Goal: Task Accomplishment & Management: Complete application form

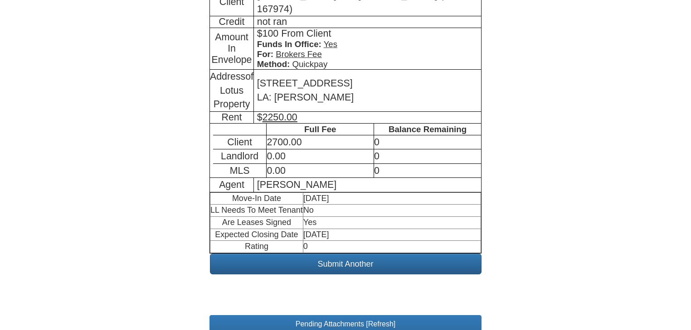
scroll to position [271, 0]
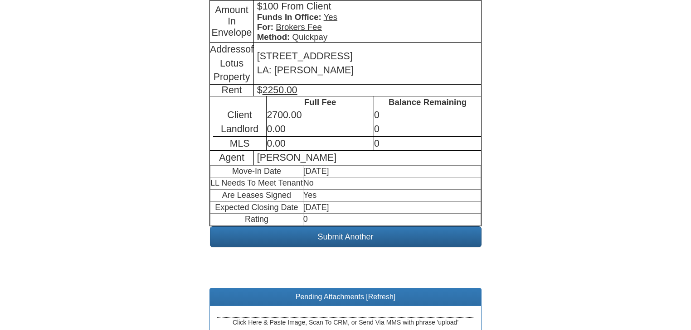
click at [335, 318] on div "Click Here & Paste Image, Scan To CRM, or Send Via MMS with phrase 'upload'" at bounding box center [345, 329] width 257 height 23
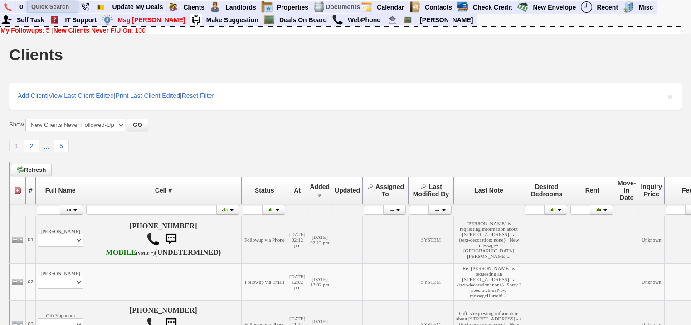
click at [65, 5] on input "text" at bounding box center [53, 6] width 50 height 11
click at [74, 5] on input "mark and jessica" at bounding box center [53, 6] width 50 height 11
click at [70, 5] on input "mark and jessica" at bounding box center [53, 6] width 50 height 11
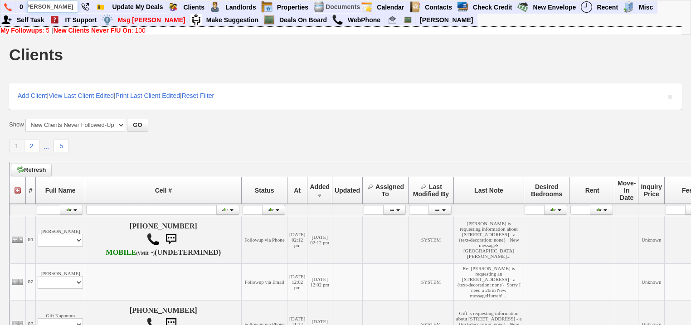
click at [71, 5] on input "mark and jessica" at bounding box center [53, 6] width 50 height 11
type input "mark and jessica"
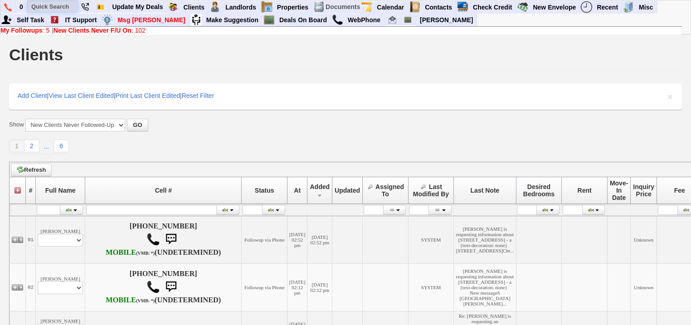
click at [63, 7] on input "text" at bounding box center [53, 6] width 50 height 11
click at [74, 5] on input "mark and jessica" at bounding box center [53, 6] width 50 height 11
click at [48, 7] on input "[PERSON_NAME] and [PERSON_NAME]" at bounding box center [53, 6] width 50 height 11
click at [62, 5] on input "[PERSON_NAME] and [PERSON_NAME]" at bounding box center [53, 6] width 50 height 11
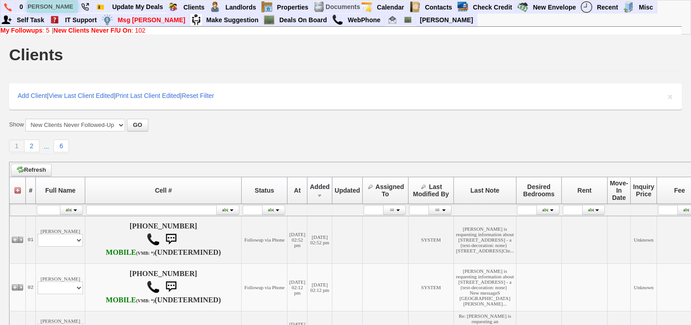
click at [71, 6] on input "[PERSON_NAME] and [PERSON_NAME]" at bounding box center [53, 6] width 50 height 11
click at [76, 3] on input "[PERSON_NAME] and [PERSON_NAME]" at bounding box center [53, 6] width 50 height 11
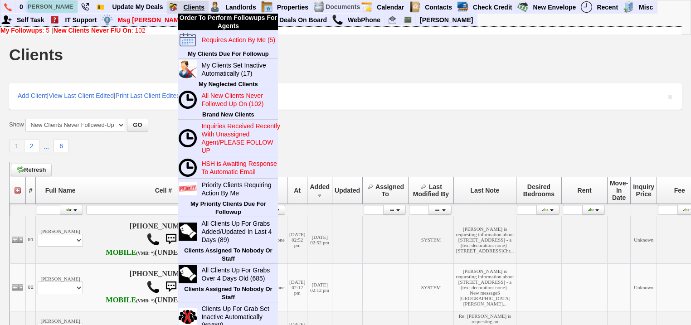
type input "[PERSON_NAME] and [PERSON_NAME]"
click at [182, 6] on link "Clients" at bounding box center [193, 7] width 29 height 12
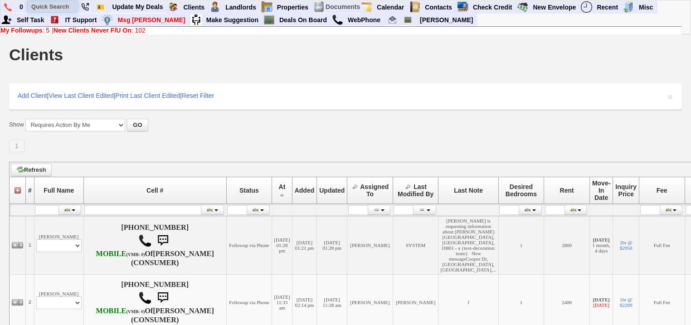
click at [63, 7] on input "text" at bounding box center [53, 6] width 50 height 11
click at [73, 7] on input "mark and jessica" at bounding box center [53, 6] width 50 height 11
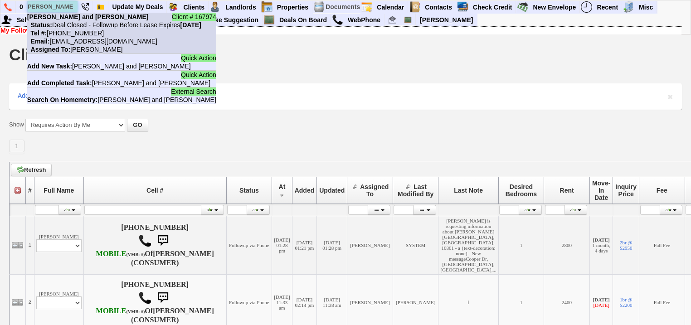
type input "mark and jessica"
click at [76, 24] on nobr "Status: Deal Closed - Followup Before Lease Expires Monday, July 27th, 2026" at bounding box center [114, 24] width 174 height 7
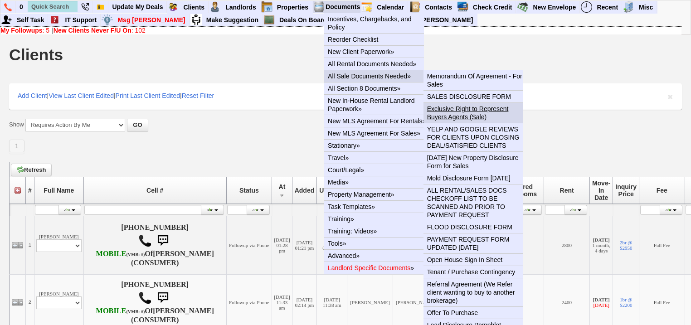
click at [452, 113] on link "Exclusive Right to Represent Buyers Agents (Sale)" at bounding box center [476, 113] width 107 height 20
click at [463, 95] on link "SALES DISCLOSURE FORM" at bounding box center [476, 97] width 107 height 12
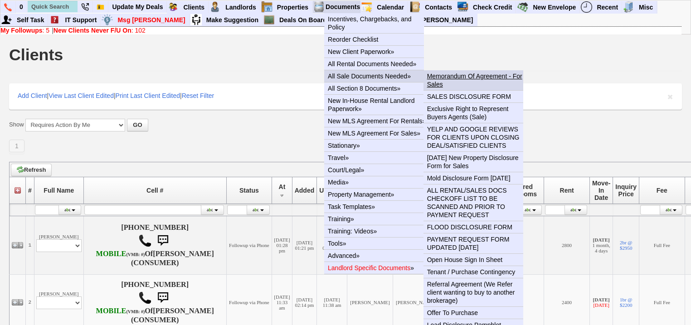
click at [457, 74] on link "Memorandum Of Agreement - For Sales" at bounding box center [476, 80] width 107 height 20
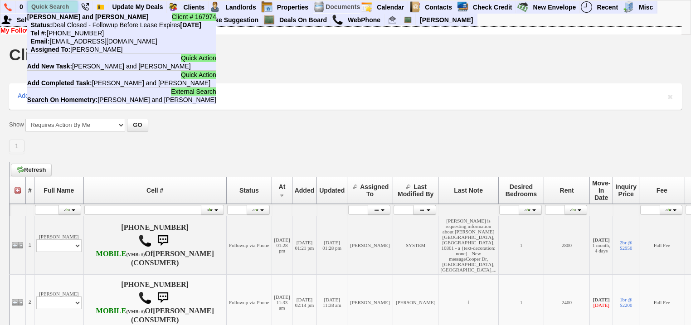
click at [59, 9] on input "text" at bounding box center [53, 6] width 50 height 11
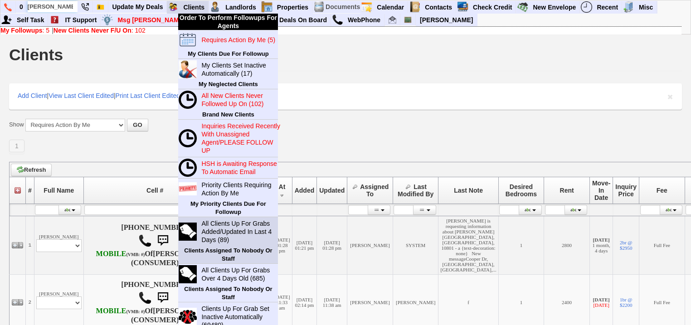
scroll to position [73, 0]
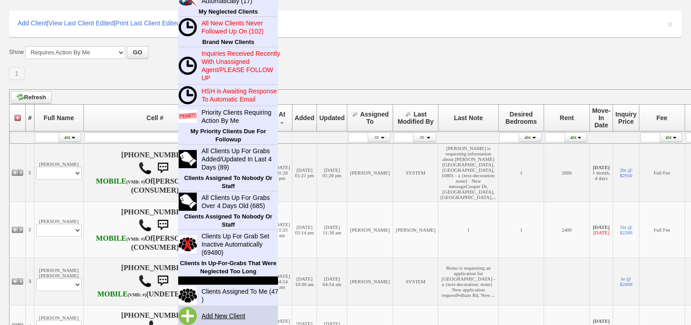
type input "nick lora"
click at [210, 315] on link "Add New Client" at bounding box center [227, 316] width 58 height 12
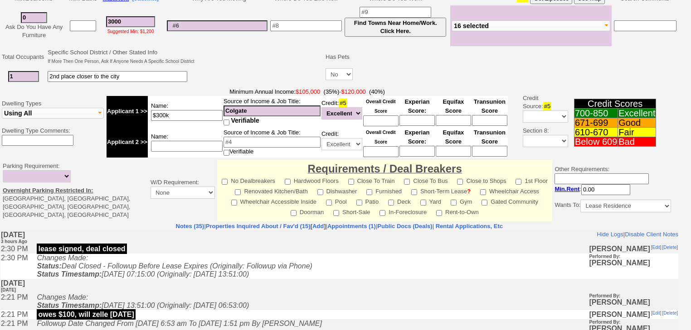
scroll to position [371, 0]
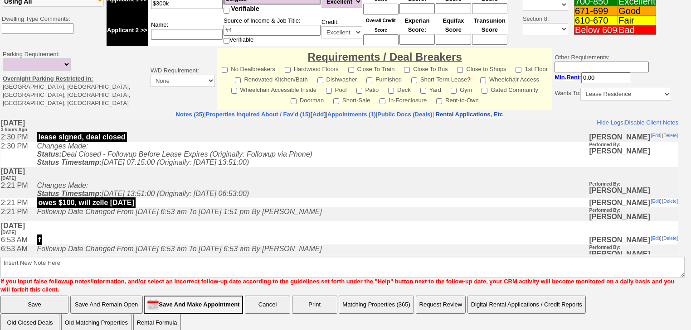
click at [484, 111] on nobr "Rental Applications, Etc" at bounding box center [469, 114] width 67 height 7
drag, startPoint x: 481, startPoint y: 106, endPoint x: 338, endPoint y: 57, distance: 151.8
click at [481, 111] on nobr "Rental Applications, Etc" at bounding box center [469, 114] width 67 height 7
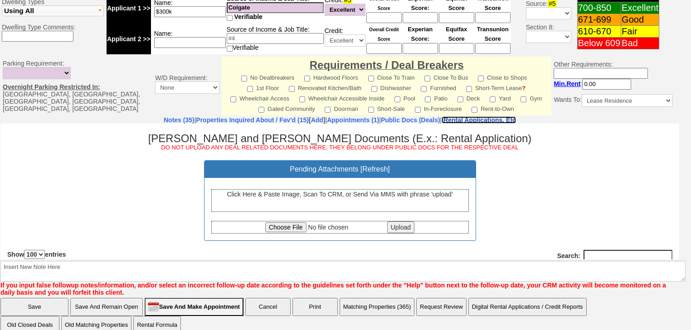
scroll to position [0, 0]
click at [321, 199] on div "Click Here & Paste Image, Scan To CRM, or Send Via MMS with phrase 'upload'" at bounding box center [339, 200] width 257 height 23
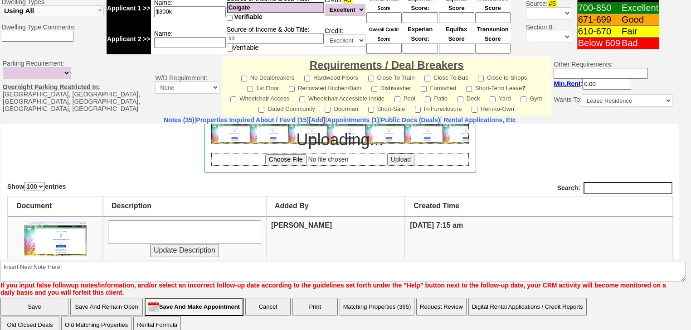
scroll to position [145, 0]
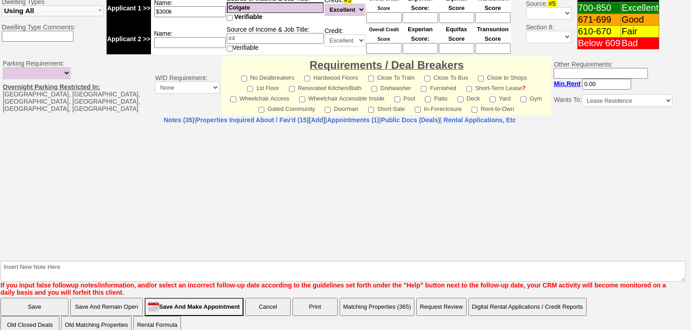
select select "100"
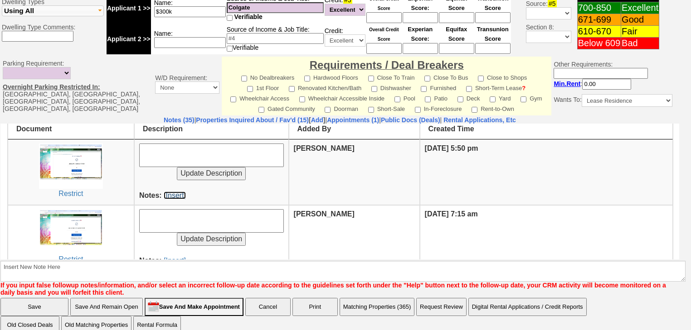
click at [176, 196] on link "[Insert]" at bounding box center [175, 195] width 22 height 8
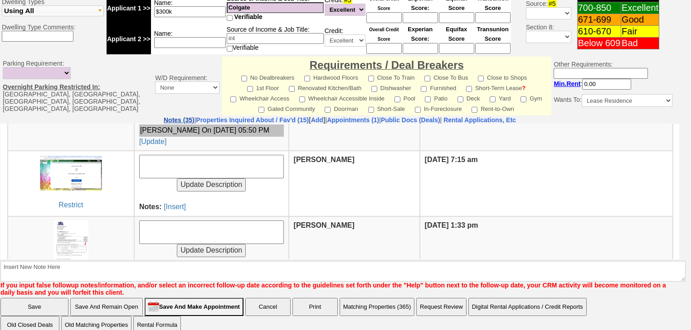
scroll to position [155, 0]
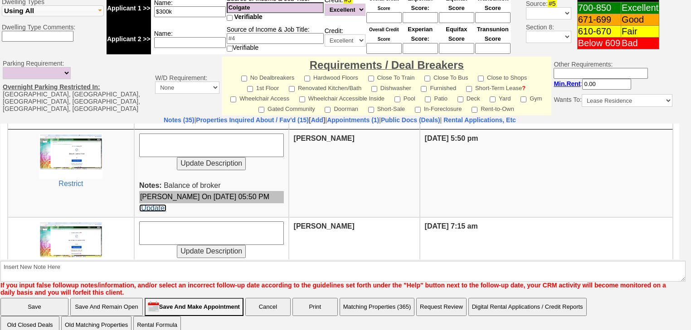
click at [150, 204] on link "[Update]" at bounding box center [152, 208] width 27 height 8
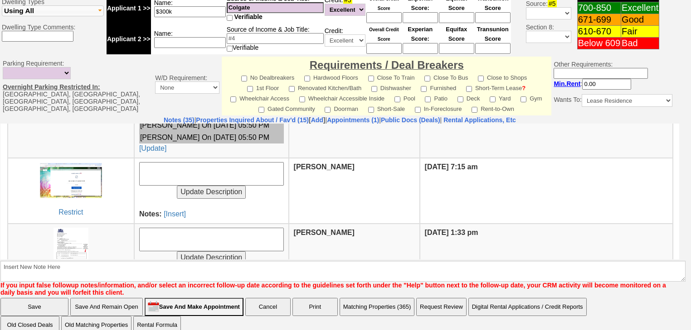
scroll to position [228, 0]
click at [181, 213] on link "[Insert]" at bounding box center [175, 213] width 22 height 8
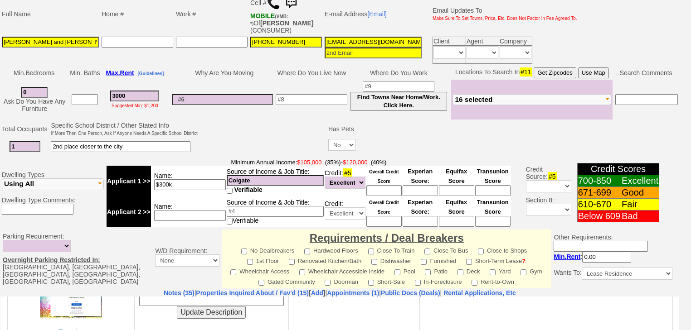
scroll to position [147, 0]
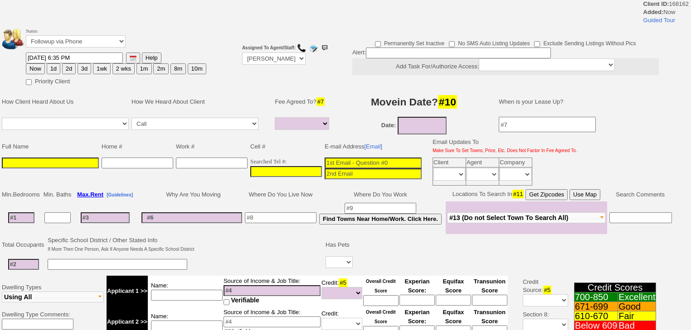
select select
click at [21, 159] on input at bounding box center [50, 163] width 97 height 11
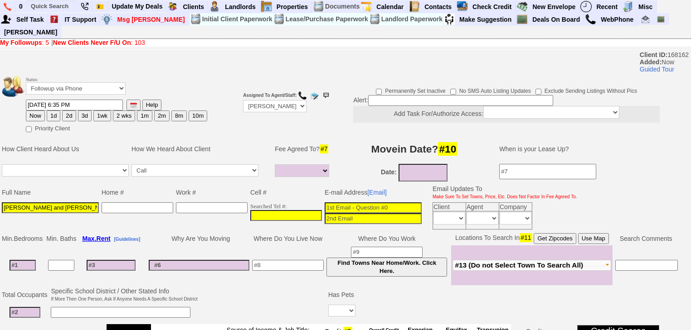
type input "Nick Lora and Rosie Batista"
type input "___-___-____"
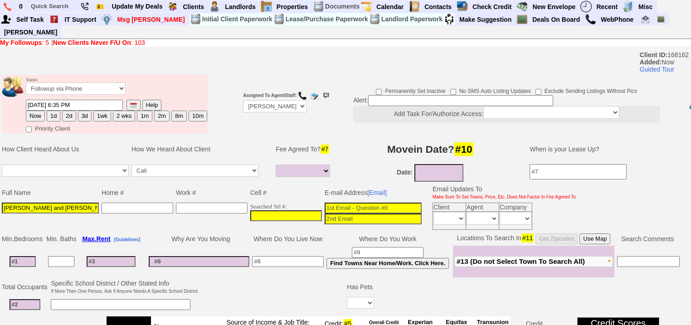
type input "___-___-____"
type input "917-981-4557"
click at [114, 203] on input "___-___-____" at bounding box center [138, 208] width 72 height 11
type input "914-409-5041"
click at [340, 203] on input at bounding box center [373, 208] width 97 height 11
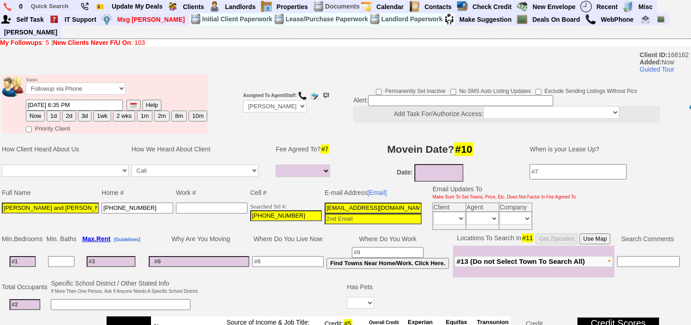
type input "nickrlora@gmail.com"
select select
click at [348, 213] on input at bounding box center [373, 218] width 97 height 11
type input "rosiecbatista@gmail.com"
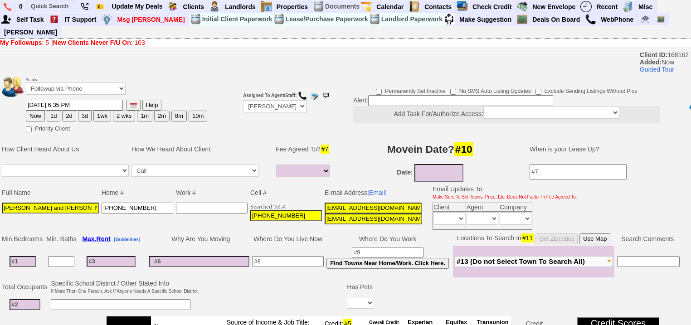
click at [438, 169] on td "Date:" at bounding box center [429, 173] width 181 height 20
click at [437, 164] on input "09/27/2025" at bounding box center [438, 173] width 49 height 18
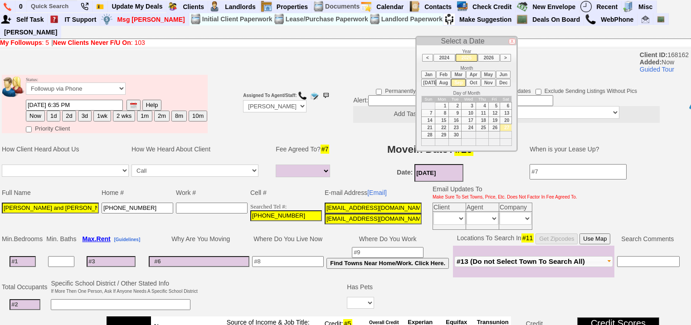
click at [486, 82] on li "Nov" at bounding box center [488, 83] width 15 height 8
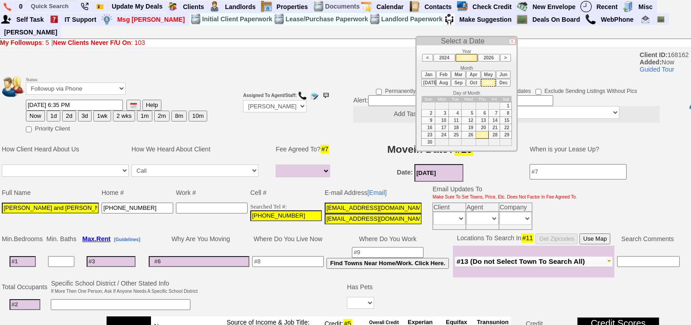
drag, startPoint x: 507, startPoint y: 105, endPoint x: 254, endPoint y: 186, distance: 265.2
click at [504, 105] on td "1" at bounding box center [506, 105] width 12 height 7
type input "11/01/2025"
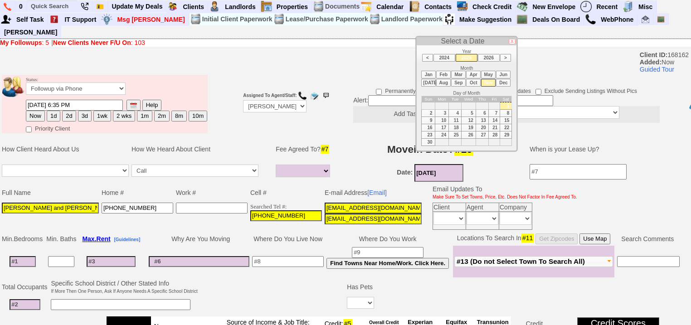
scroll to position [109, 0]
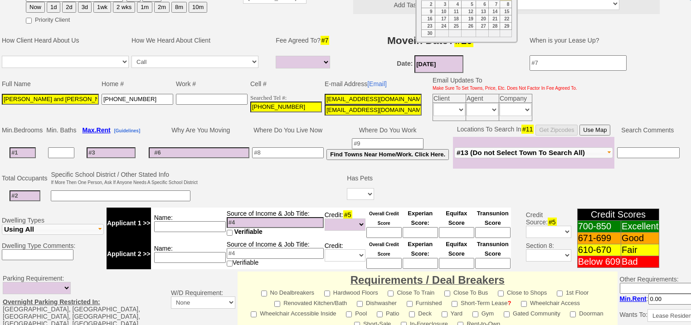
click at [520, 149] on span "#13 (Do not Select Town To Search All)" at bounding box center [520, 153] width 128 height 8
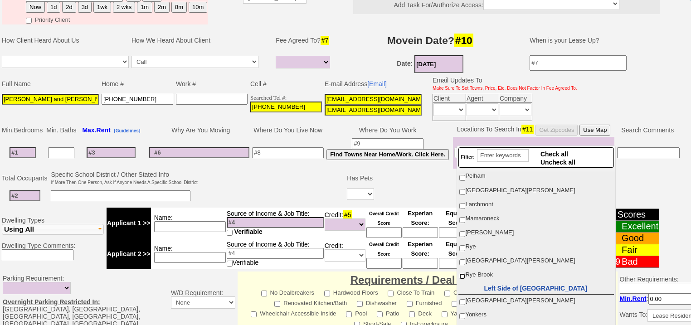
scroll to position [36, 0]
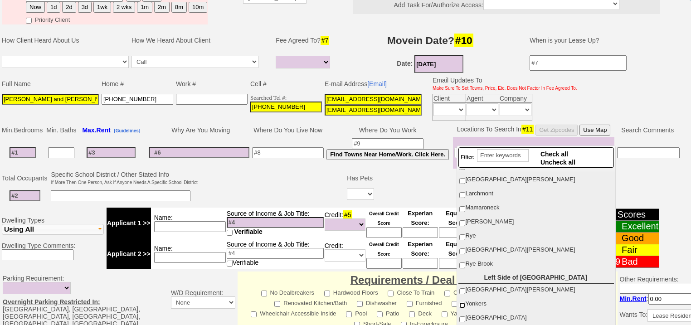
drag, startPoint x: 464, startPoint y: 301, endPoint x: 327, endPoint y: 215, distance: 161.5
click at [464, 302] on input "Yonkers" at bounding box center [462, 305] width 6 height 6
checkbox input "true"
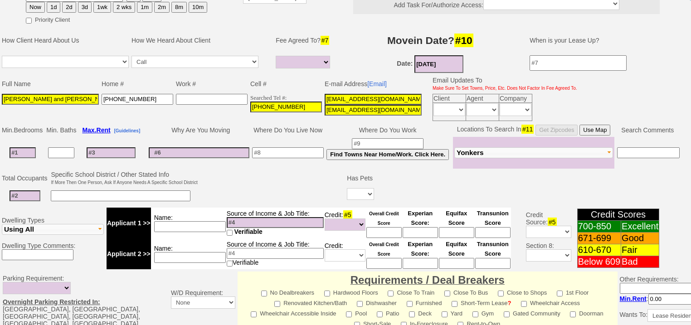
click at [228, 170] on td at bounding box center [272, 188] width 147 height 36
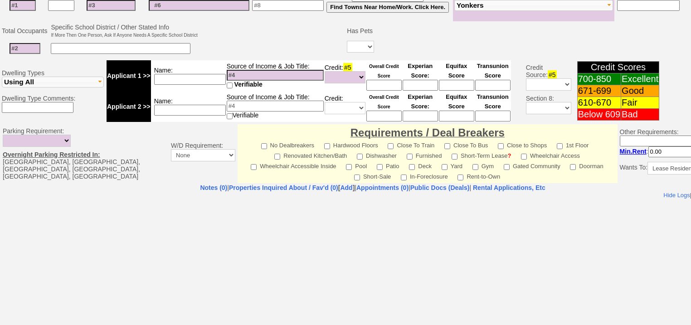
scroll to position [290, 0]
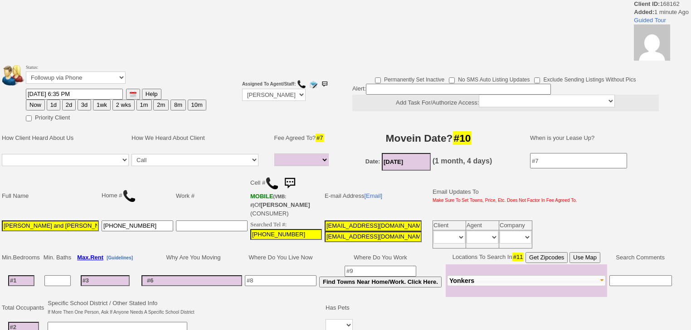
select select
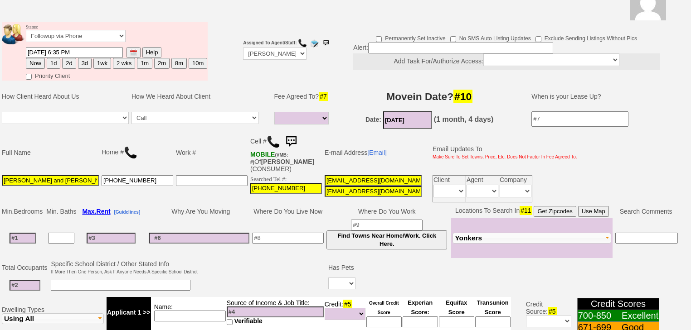
scroll to position [254, 0]
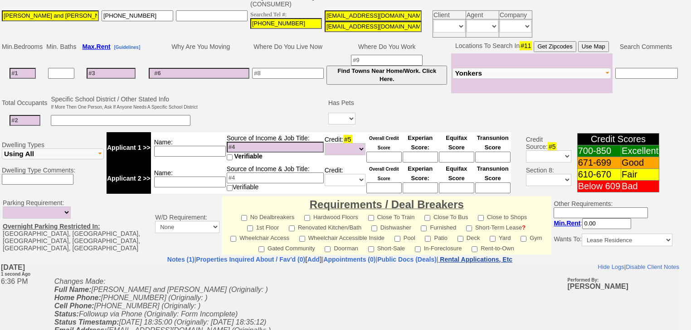
click at [496, 256] on nobr "Rental Applications, Etc" at bounding box center [476, 259] width 73 height 7
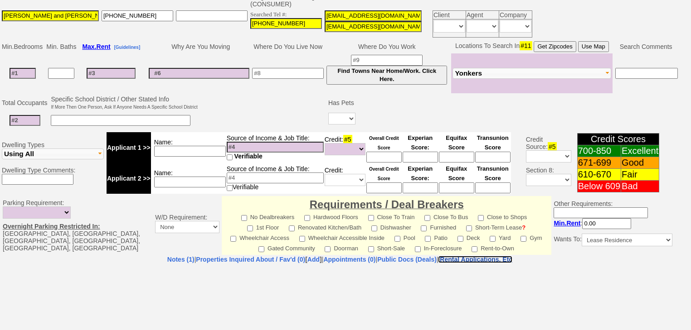
select select "100"
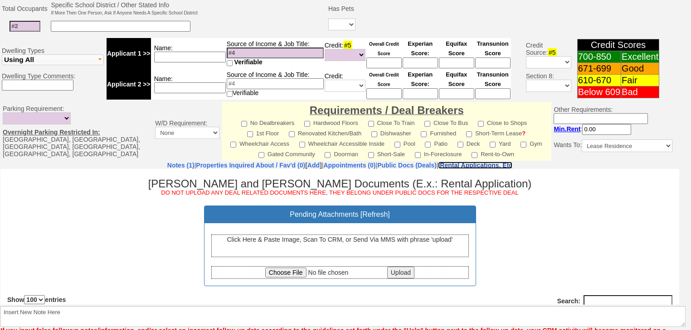
scroll to position [386, 0]
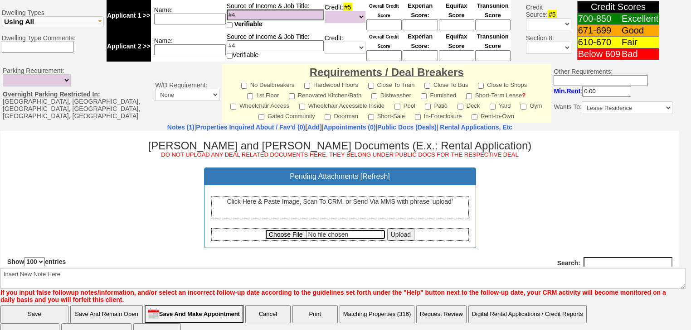
click at [288, 233] on input "file" at bounding box center [325, 234] width 120 height 10
type input "C:\fakepath\Nick Lora and Rosie Batista Preapproval Letter.pdf"
click at [390, 231] on input "Upload" at bounding box center [400, 234] width 27 height 12
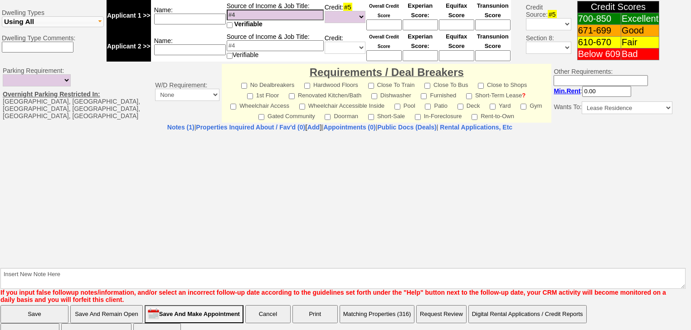
select select "100"
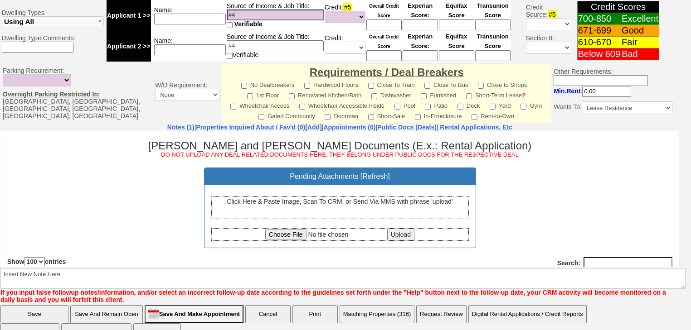
scroll to position [0, 0]
click at [281, 234] on input "file" at bounding box center [325, 234] width 120 height 10
type input "C:\fakepath\Nick Lora and Rosie Batista Purchase Offer Memo.pdf"
click at [399, 236] on input "Upload" at bounding box center [400, 234] width 27 height 12
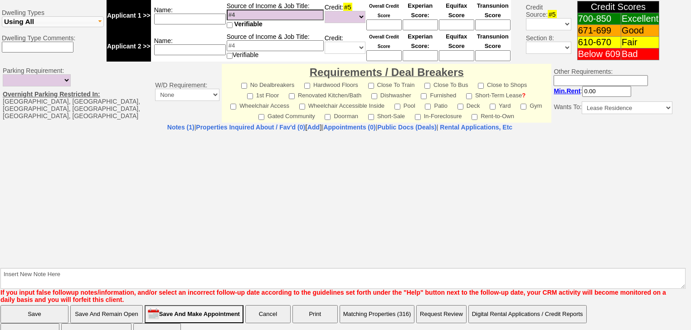
select select "100"
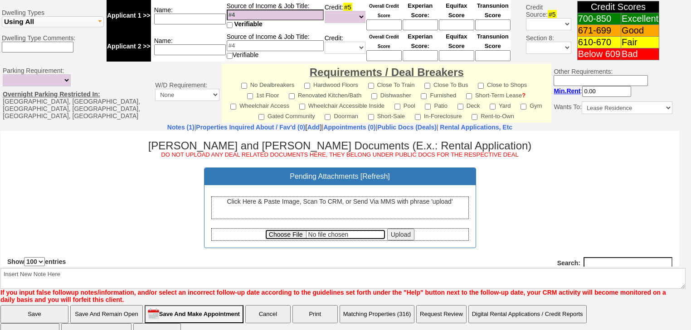
click at [285, 232] on input "file" at bounding box center [325, 234] width 120 height 10
type input "C:\fakepath\Listing.pdf"
drag, startPoint x: 391, startPoint y: 233, endPoint x: 217, endPoint y: 140, distance: 197.7
click at [391, 233] on input "Upload" at bounding box center [400, 234] width 27 height 12
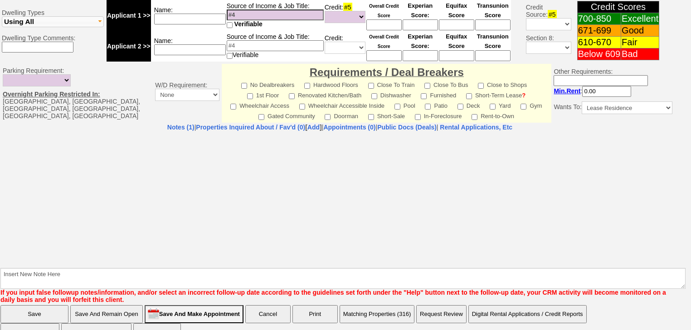
select select "100"
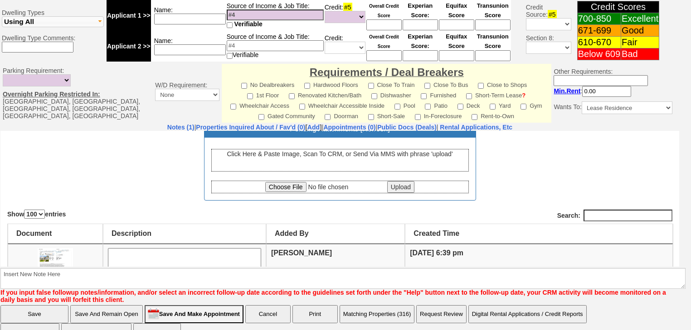
scroll to position [145, 0]
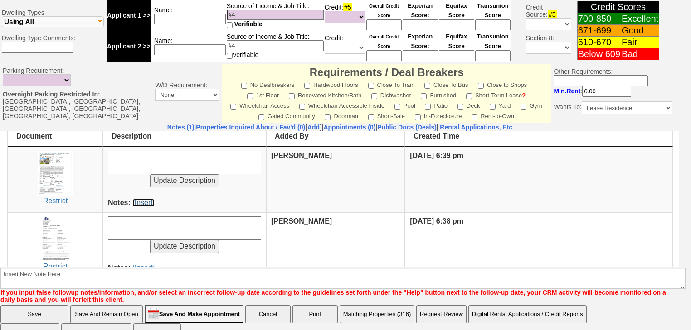
click at [134, 203] on link "[Insert]" at bounding box center [143, 203] width 22 height 8
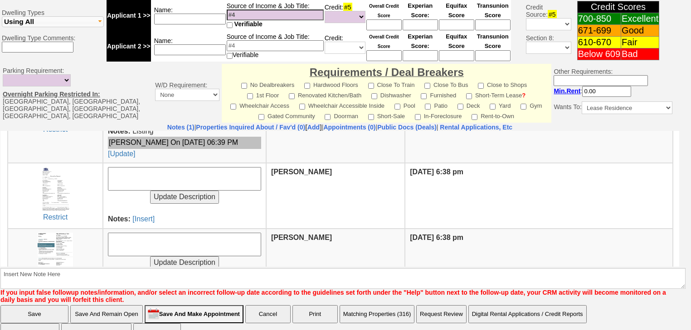
scroll to position [218, 0]
click at [137, 215] on link "[Insert]" at bounding box center [143, 218] width 22 height 8
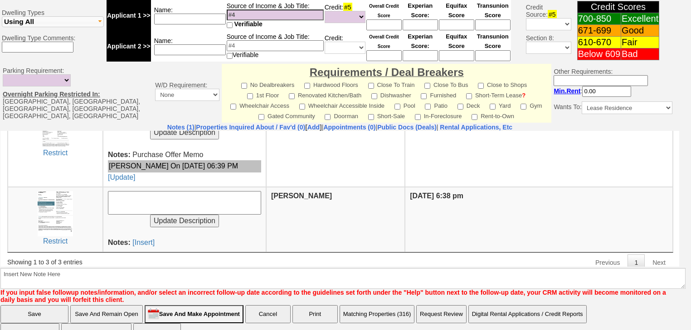
scroll to position [281, 0]
click at [147, 238] on link "[Insert]" at bounding box center [143, 242] width 22 height 8
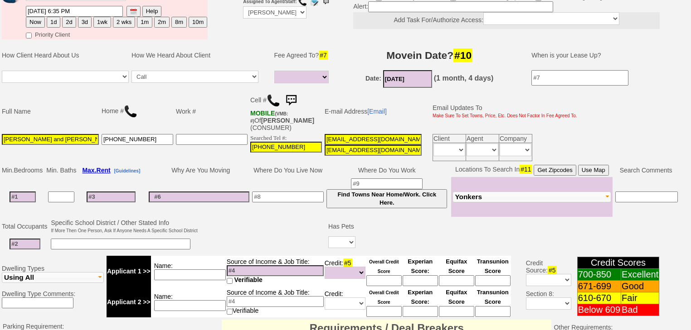
scroll to position [0, 0]
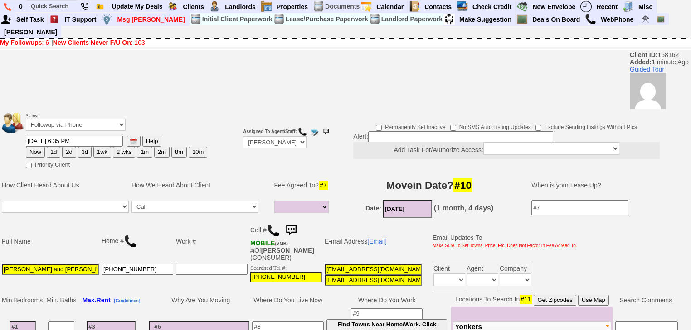
click at [136, 39] on link "New Clients Never F/U On : 103" at bounding box center [99, 42] width 92 height 7
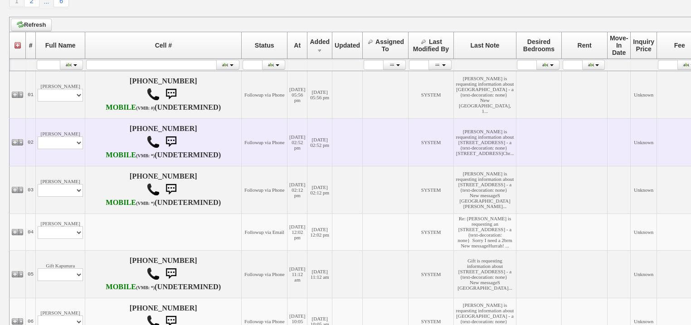
scroll to position [160, 0]
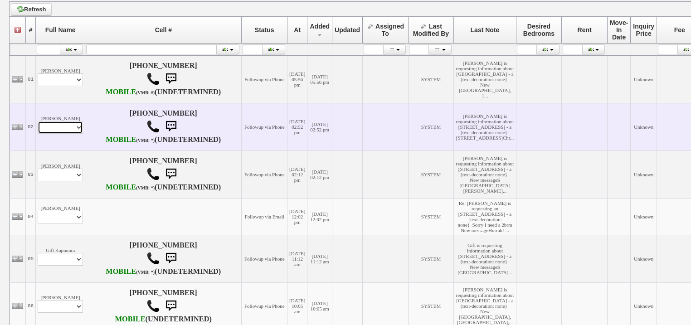
click at [76, 134] on select "Profile Edit Print Email Externally (Will Not Be Tracked In CRM) Closed Deals" at bounding box center [60, 127] width 45 height 13
select select "ChangeURL,/crm/custom/edit_client_form.php?redirect=%2Fcrm%2Fclients.php&id=168…"
click at [38, 134] on select "Profile Edit Print Email Externally (Will Not Be Tracked In CRM) Closed Deals" at bounding box center [60, 127] width 45 height 13
select select
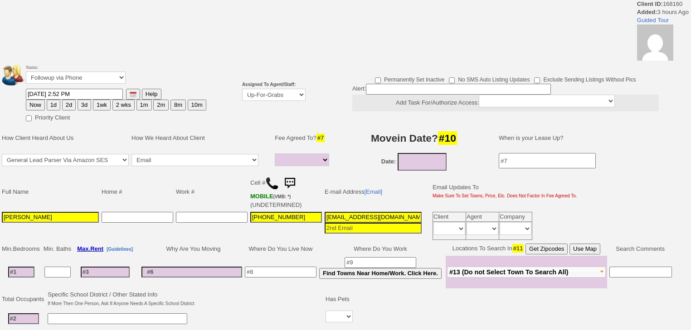
select select
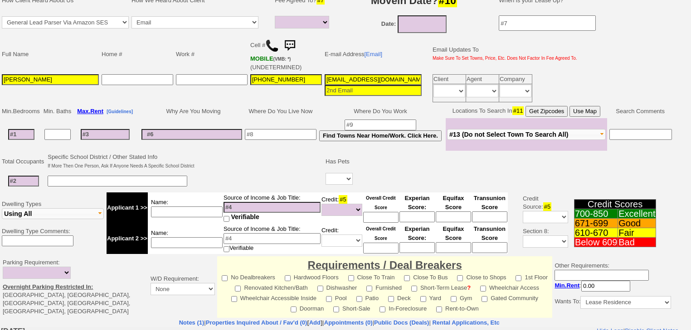
scroll to position [36, 0]
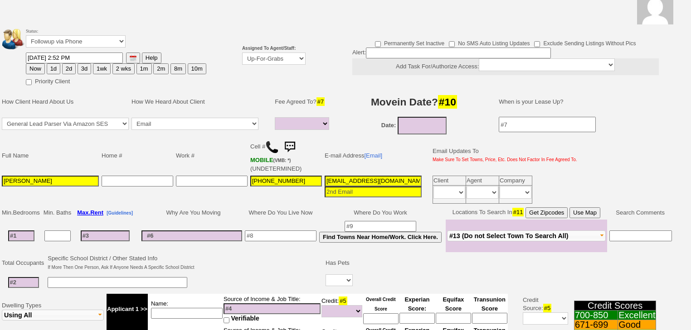
click at [260, 64] on td "Assigned To Agent/Staff: Up-For-Grabs ***** STAFF ***** [PERSON_NAME] [PHONE_NU…" at bounding box center [274, 56] width 66 height 63
click at [261, 63] on select "Up-For-Grabs ***** STAFF ***** [PERSON_NAME] [PHONE_NUMBER] [PERSON_NAME] [PHON…" at bounding box center [273, 59] width 63 height 12
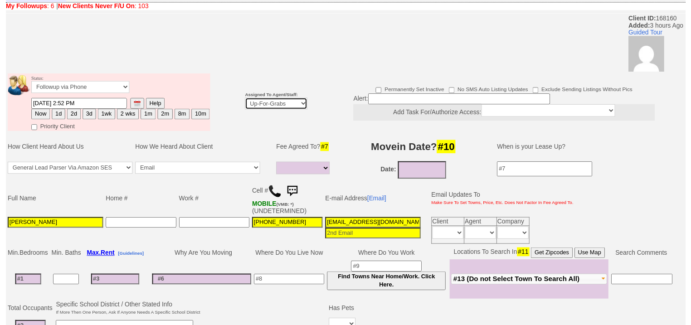
scroll to position [73, 0]
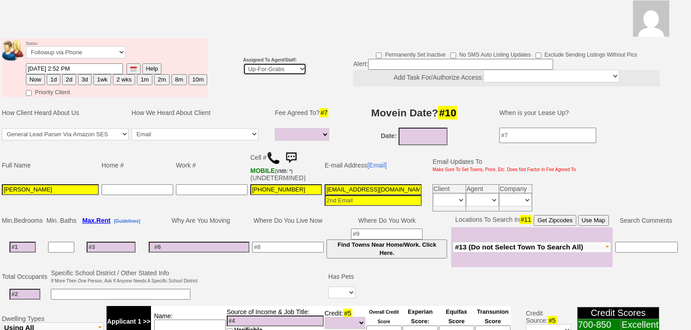
select select "227"
click at [243, 63] on select "Up-For-Grabs ***** STAFF ***** [PERSON_NAME] [PHONE_NUMBER] [PERSON_NAME] [PHON…" at bounding box center [274, 69] width 63 height 12
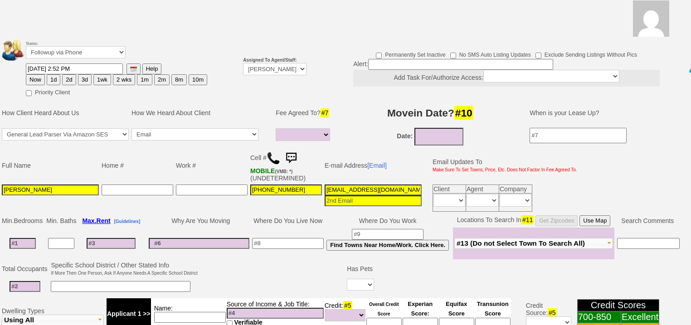
drag, startPoint x: 70, startPoint y: 68, endPoint x: 36, endPoint y: 135, distance: 74.6
click at [70, 74] on button "2d" at bounding box center [69, 79] width 14 height 11
type input "[DATE] 06:40 PM"
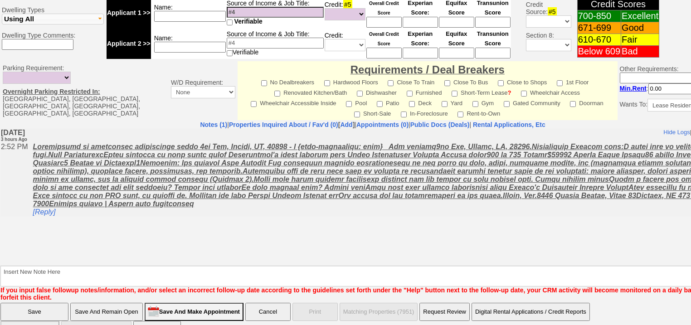
scroll to position [379, 0]
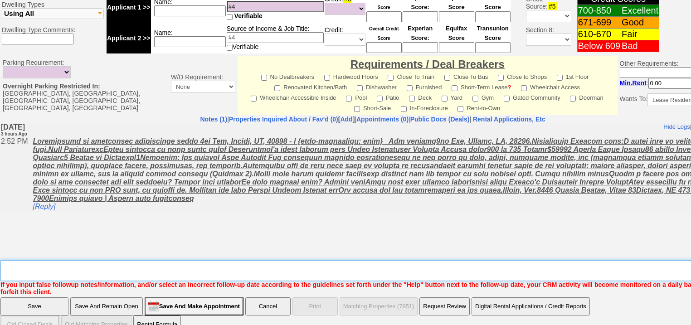
click at [82, 260] on textarea "Insert New Note Here" at bounding box center [375, 270] width 751 height 21
type textarea "f"
click at [56, 297] on input "Save" at bounding box center [34, 306] width 68 height 18
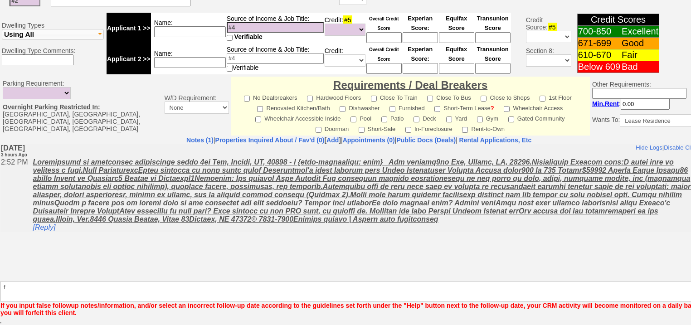
scroll to position [346, 0]
